Goal: Information Seeking & Learning: Learn about a topic

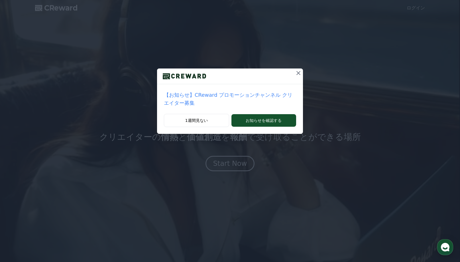
click at [285, 93] on p "【お知らせ】CReward プロモーションチャンネル クリエイター募集" at bounding box center [230, 99] width 132 height 16
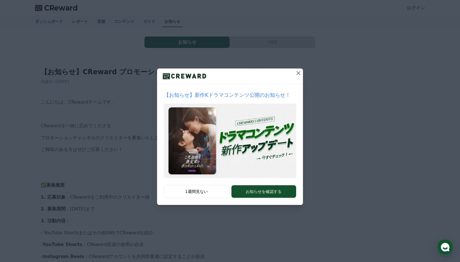
click at [298, 74] on icon at bounding box center [298, 73] width 4 height 4
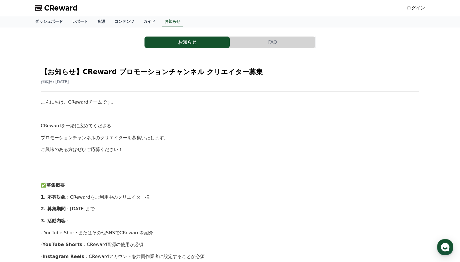
click at [61, 7] on span "CReward" at bounding box center [61, 7] width 34 height 9
